Goal: Transaction & Acquisition: Purchase product/service

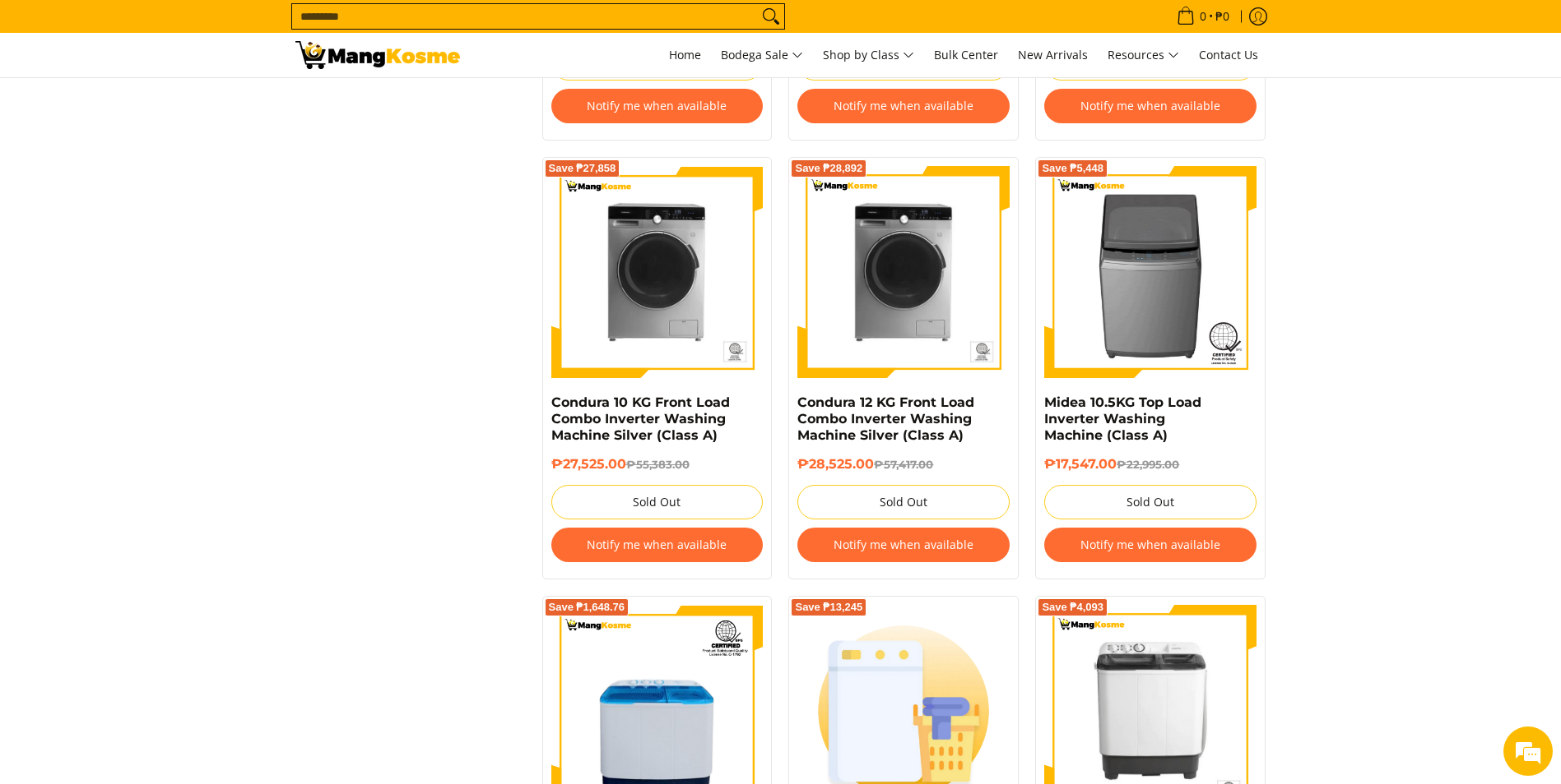
scroll to position [2757, 0]
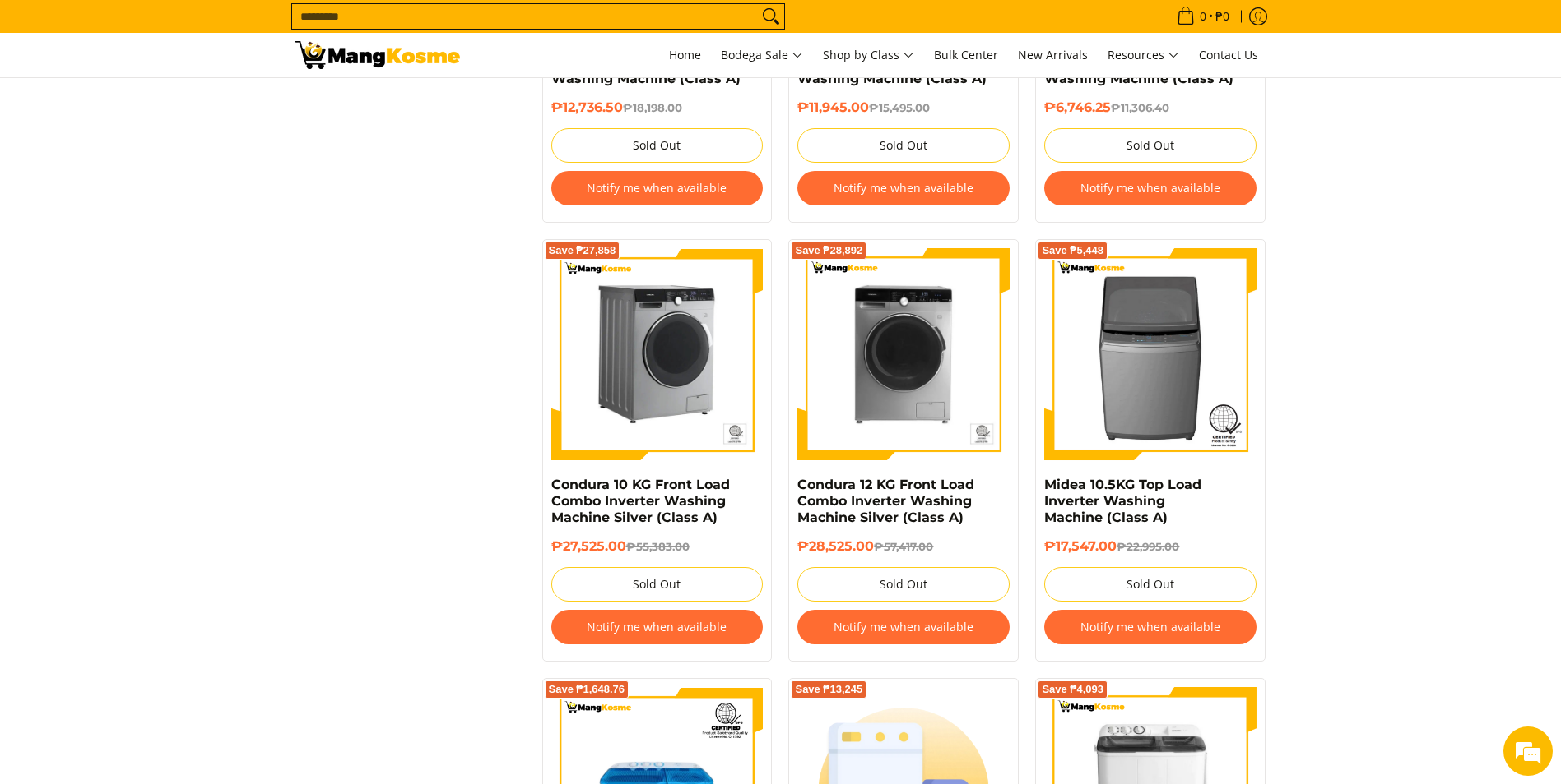
click at [698, 369] on img at bounding box center [657, 354] width 212 height 212
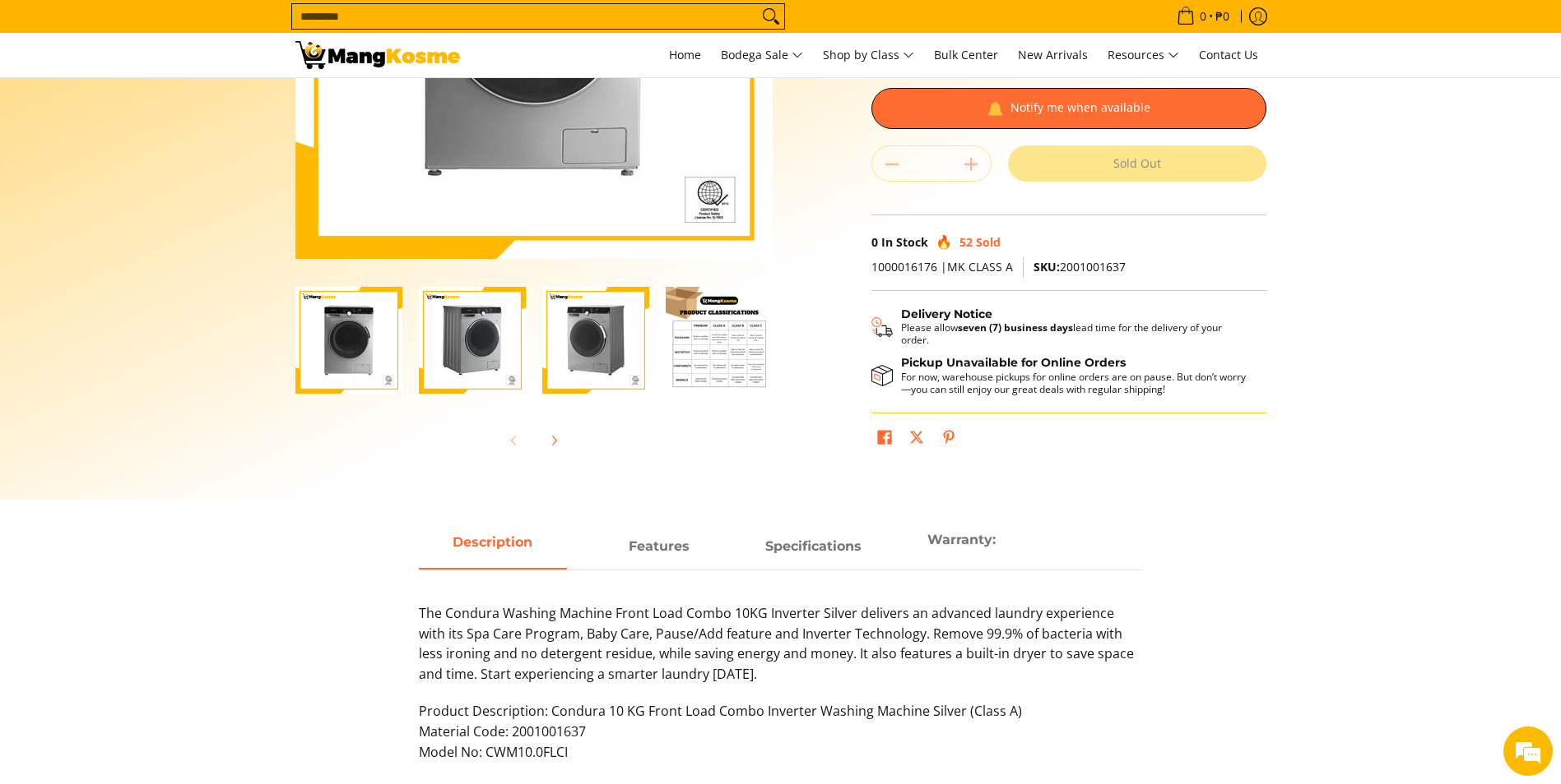
scroll to position [412, 0]
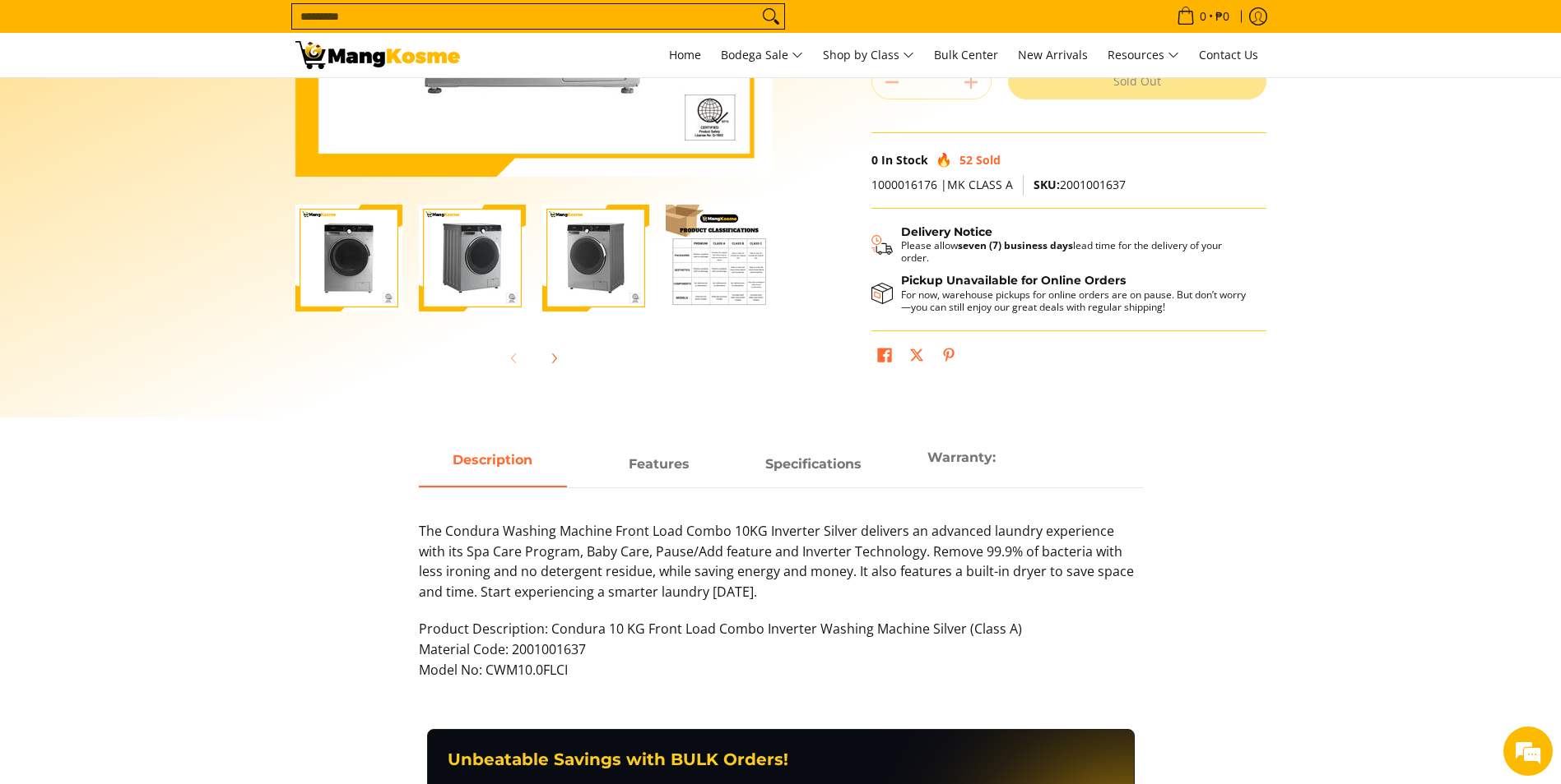
click at [720, 250] on img "Condura 10 KG Front Load Combo Inverter Washing Machine Silver (Class A)-4" at bounding box center [719, 258] width 107 height 107
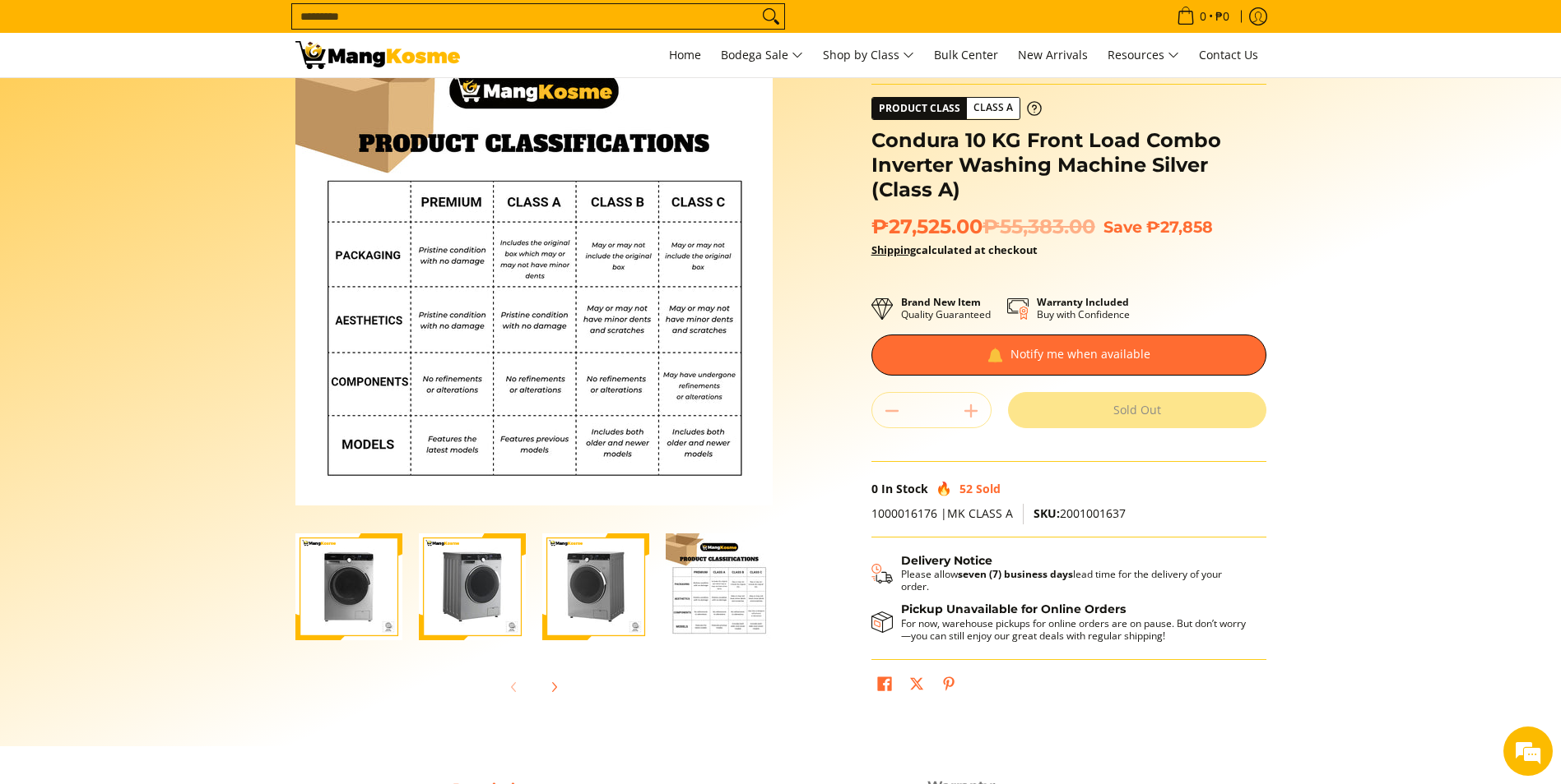
scroll to position [0, 0]
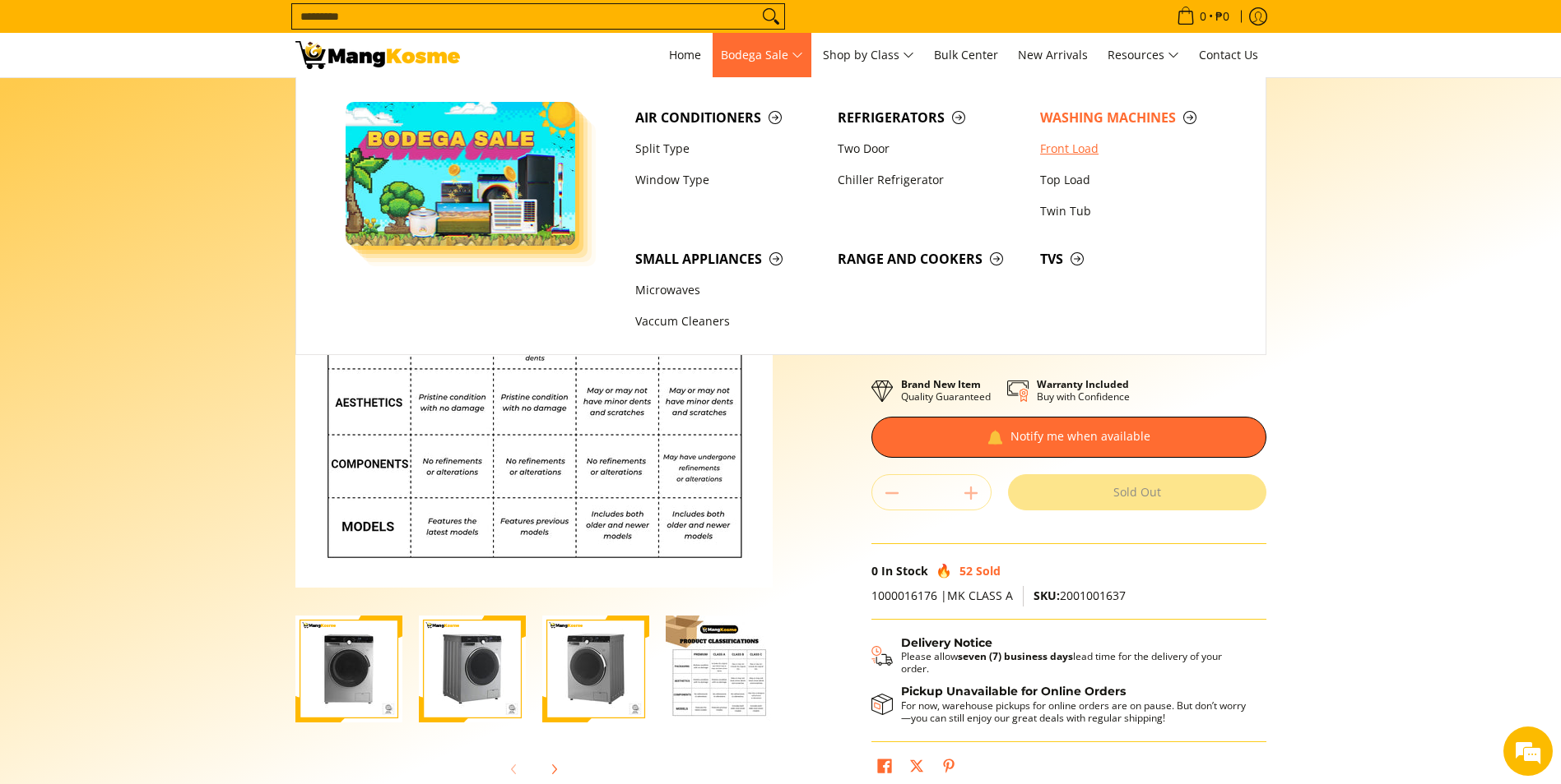
click at [1086, 149] on link "Front Load" at bounding box center [1133, 149] width 202 height 31
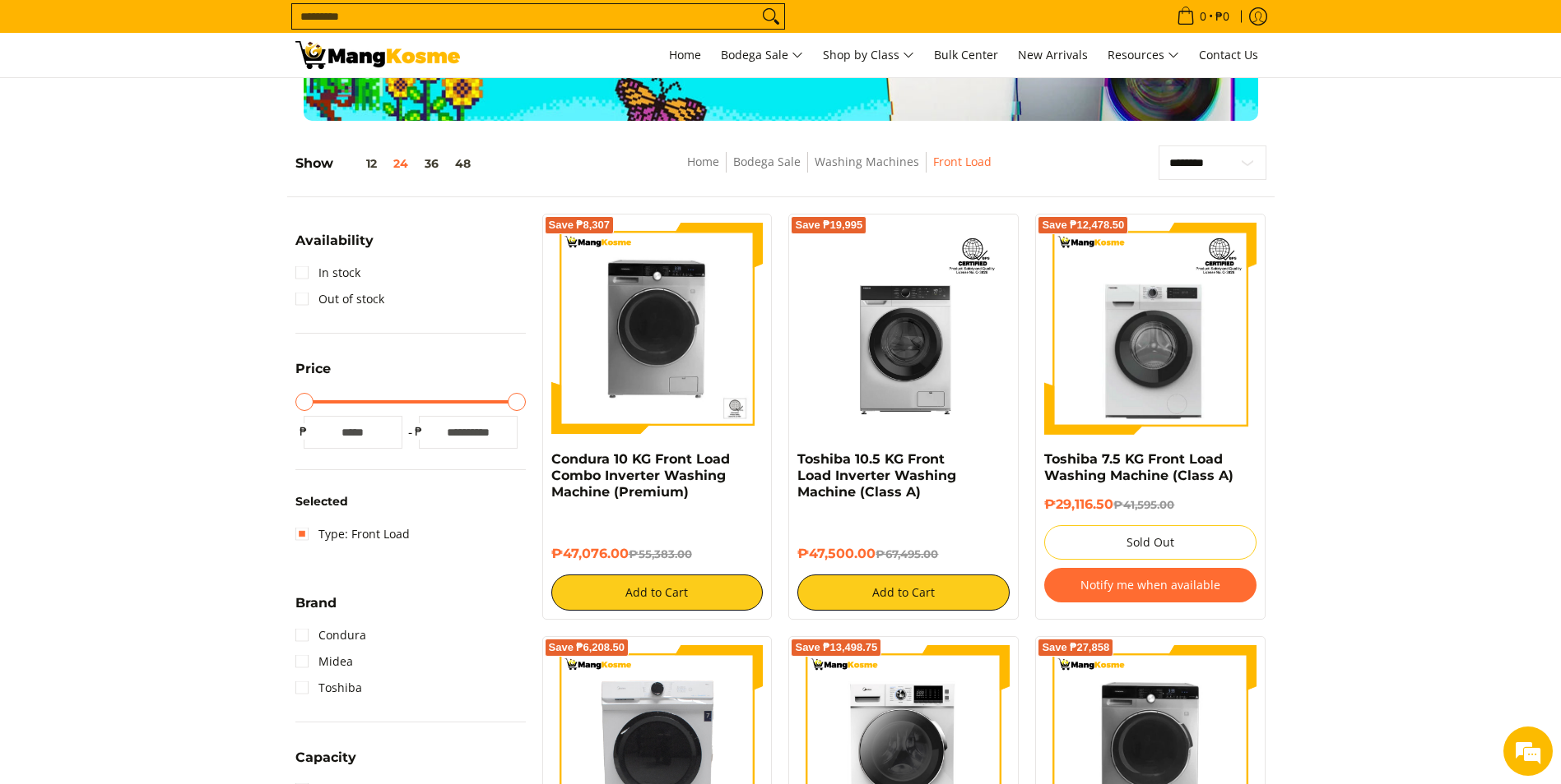
scroll to position [247, 0]
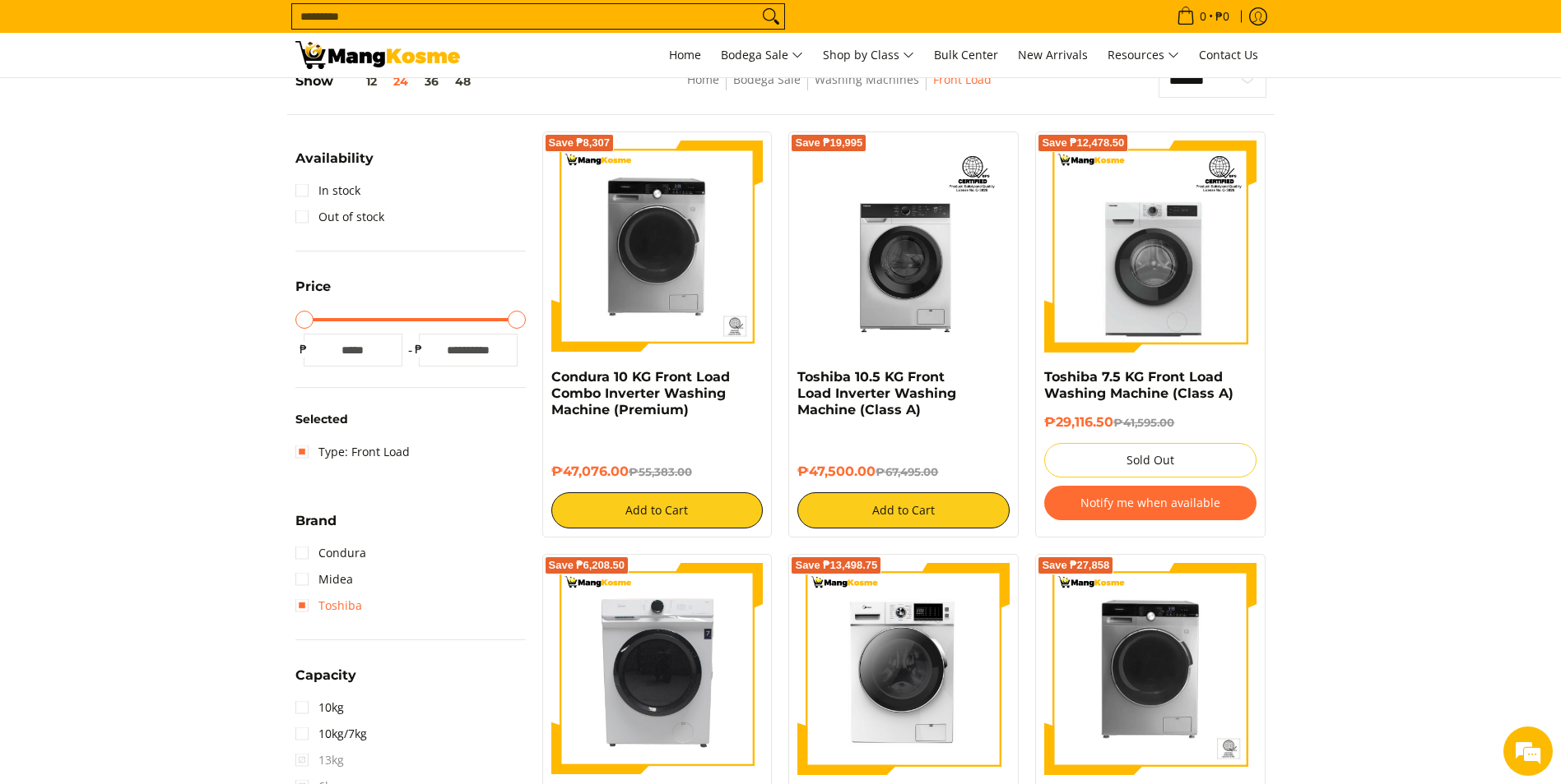
click at [342, 605] on link "Toshiba" at bounding box center [328, 606] width 67 height 26
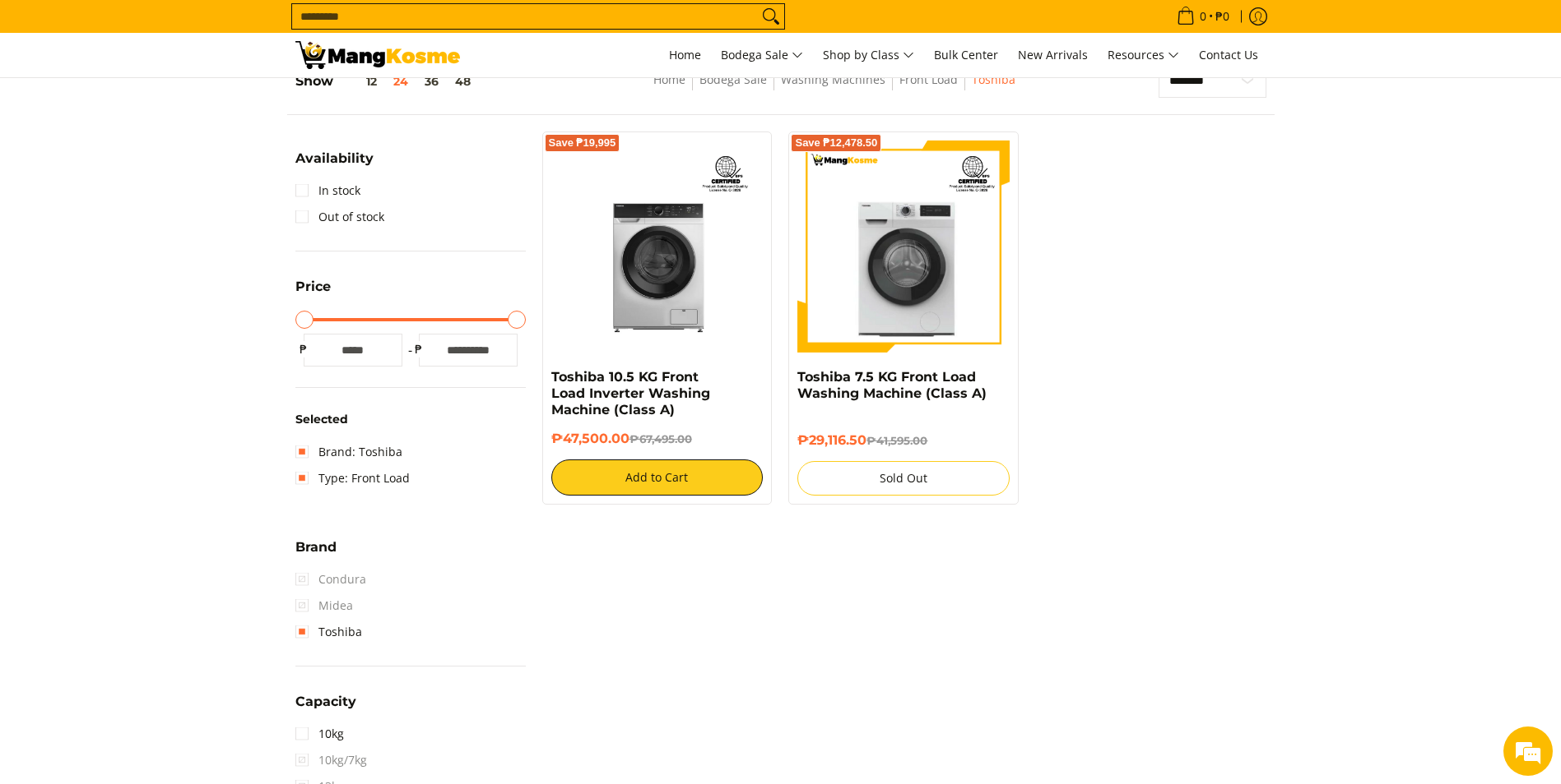
scroll to position [232, 0]
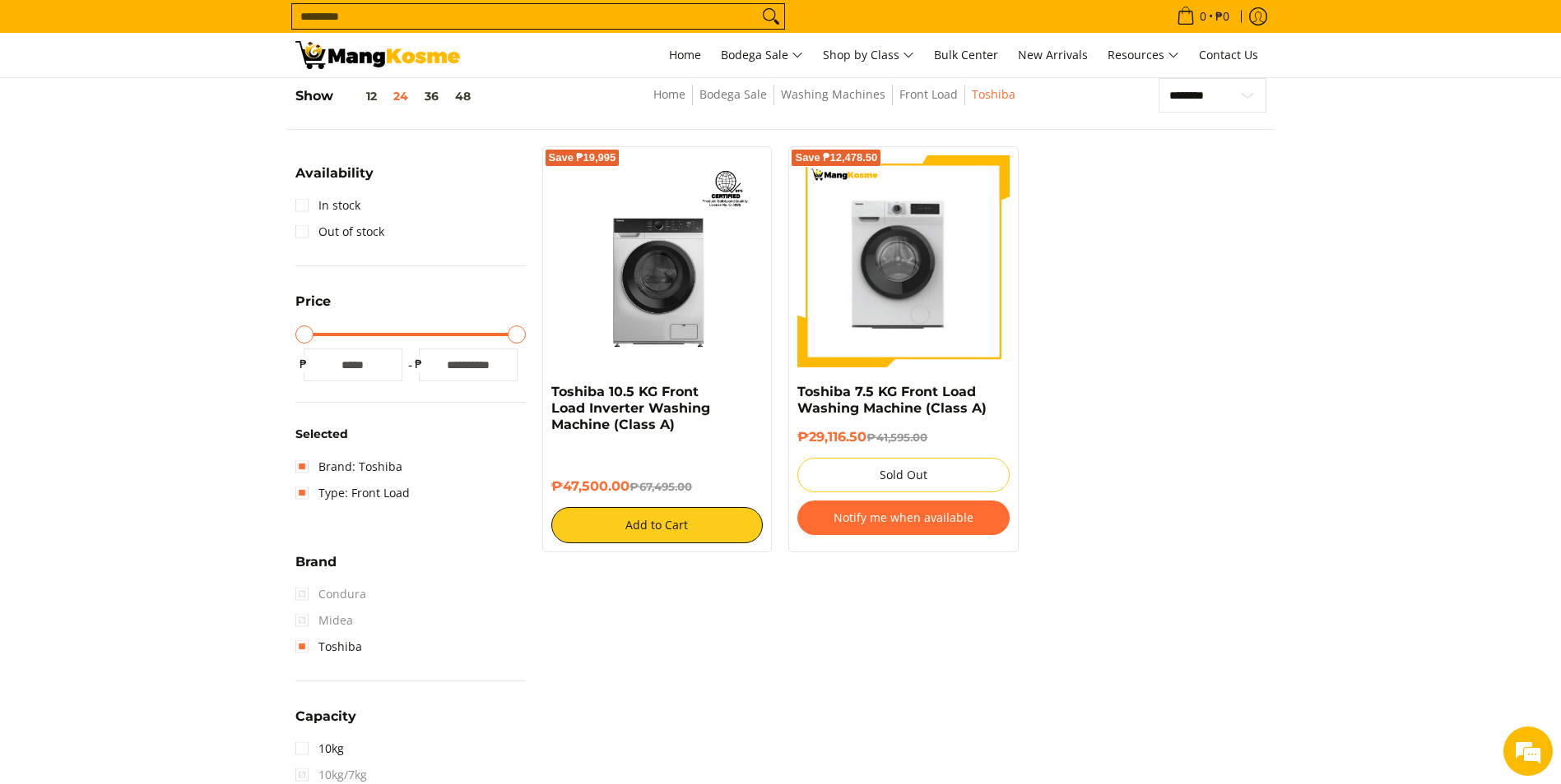
click at [970, 335] on img at bounding box center [903, 261] width 212 height 210
